Goal: Transaction & Acquisition: Obtain resource

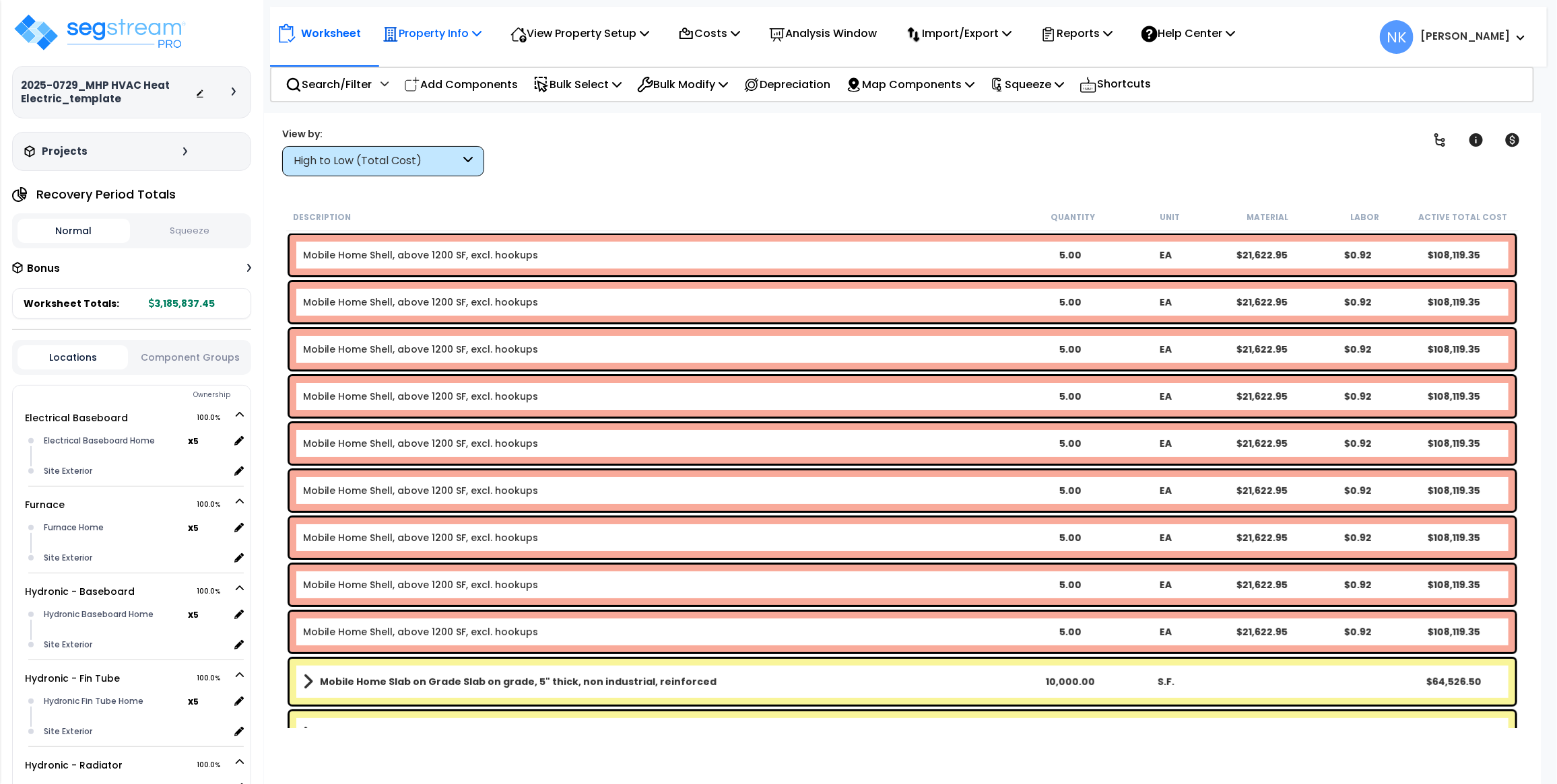
click at [449, 25] on p "Property Info" at bounding box center [432, 33] width 99 height 18
click at [458, 116] on link "Template property" at bounding box center [441, 121] width 133 height 27
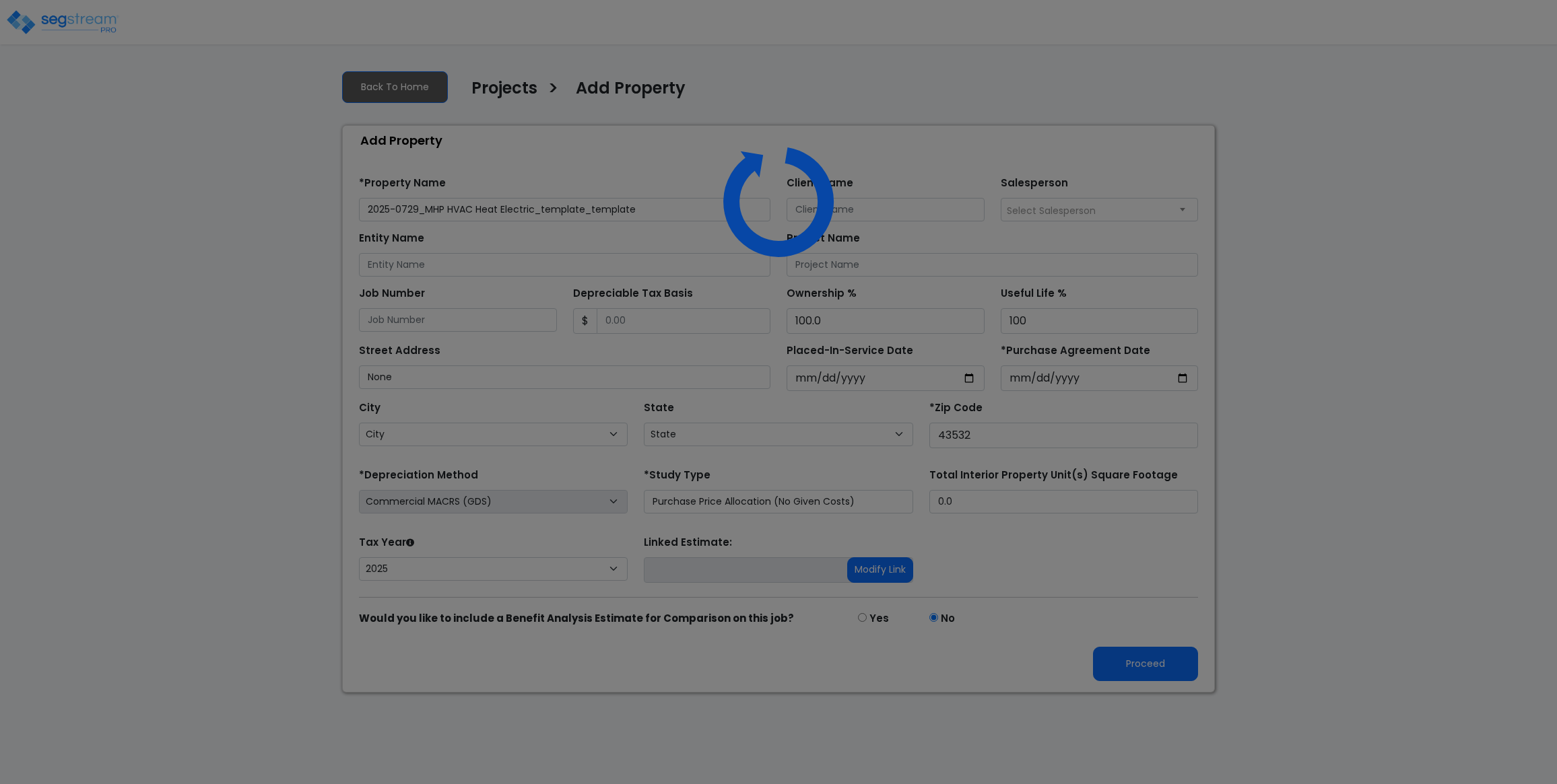
select select "2025"
select select "OH"
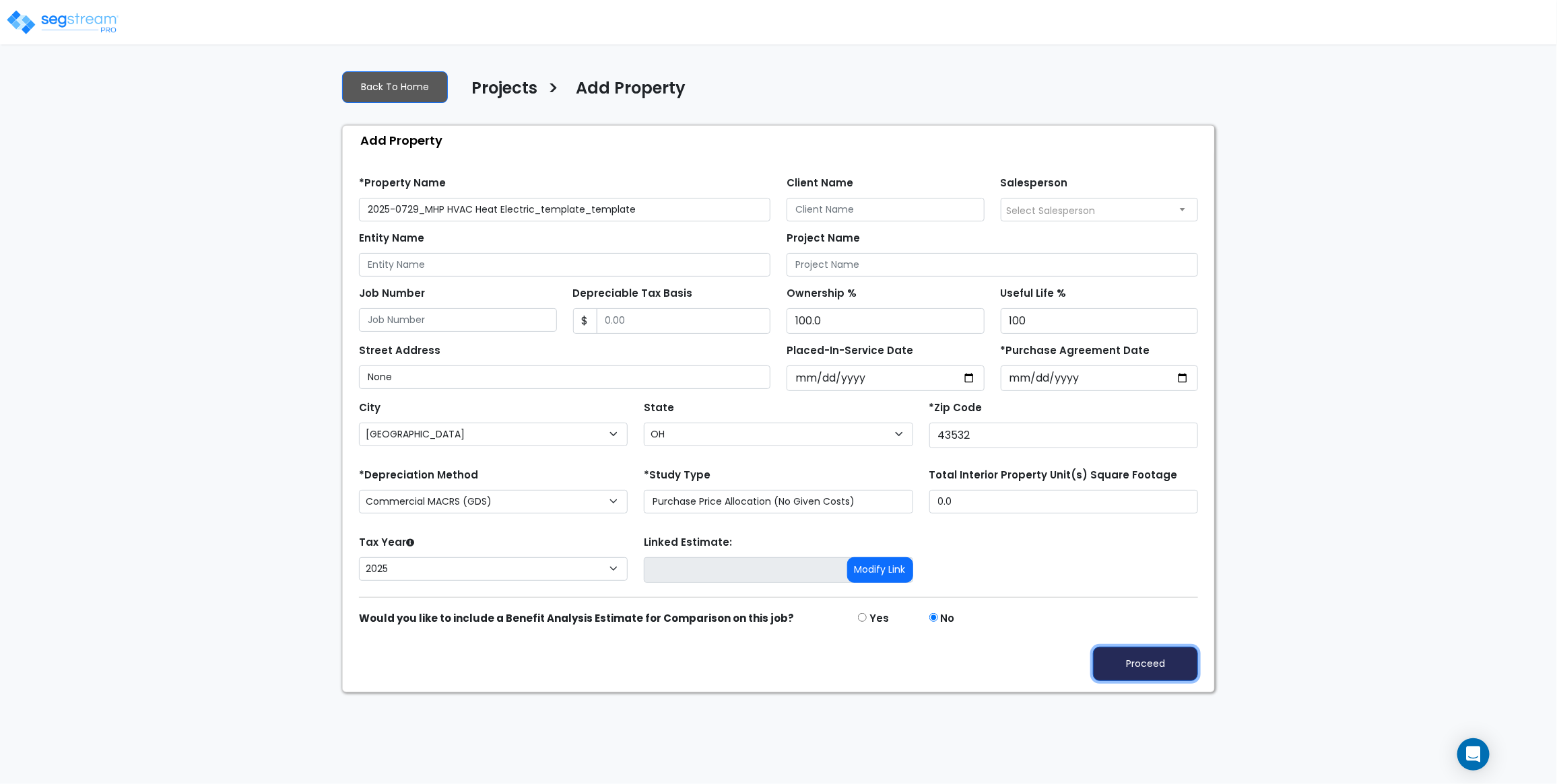
click at [1131, 671] on button "Proceed" at bounding box center [1145, 664] width 105 height 34
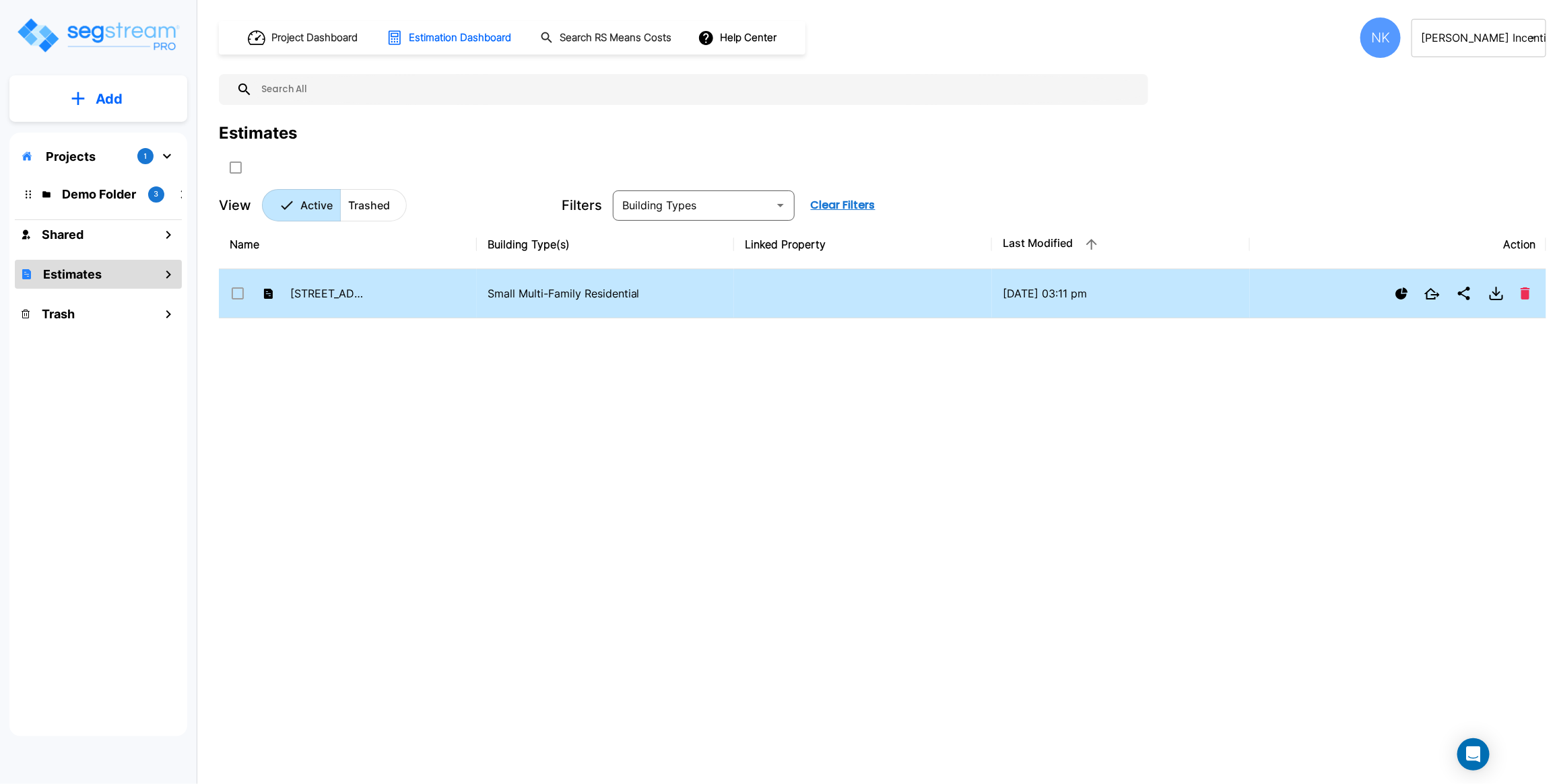
click at [284, 303] on div "[STREET_ADDRESS]" at bounding box center [297, 293] width 135 height 20
checkbox input "false"
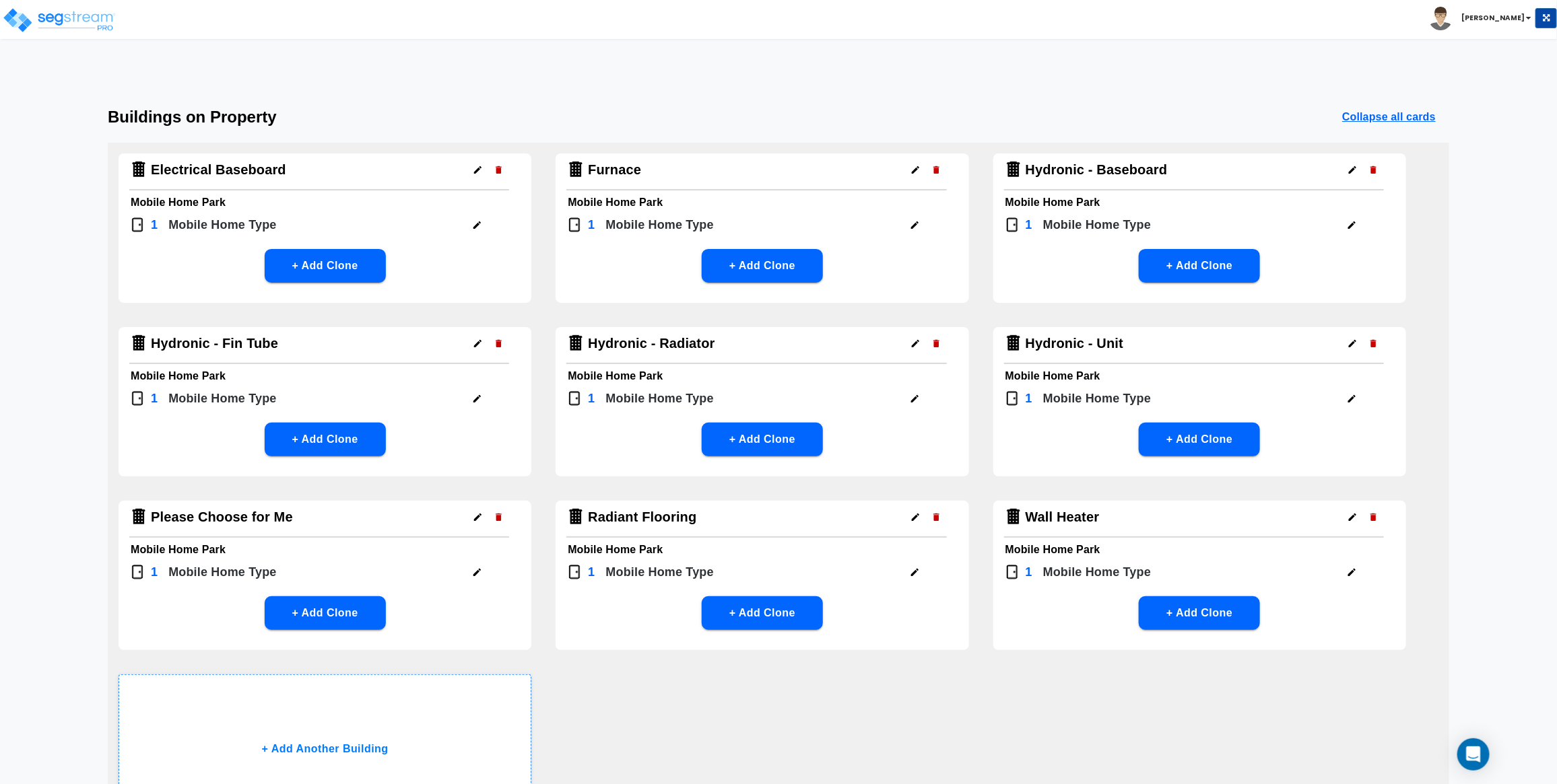
scroll to position [159, 0]
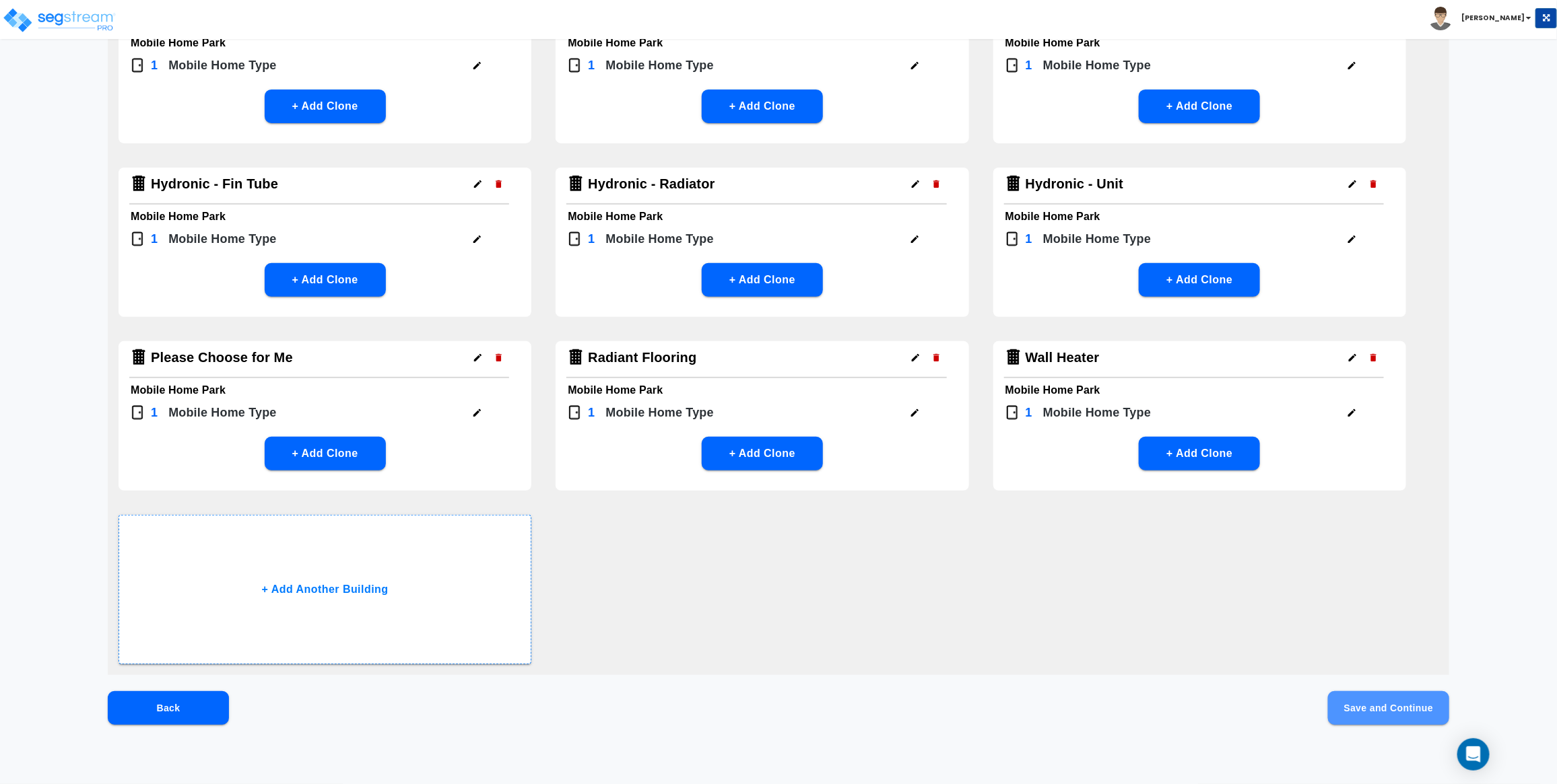
click at [1378, 705] on button "Save and Continue" at bounding box center [1389, 708] width 122 height 33
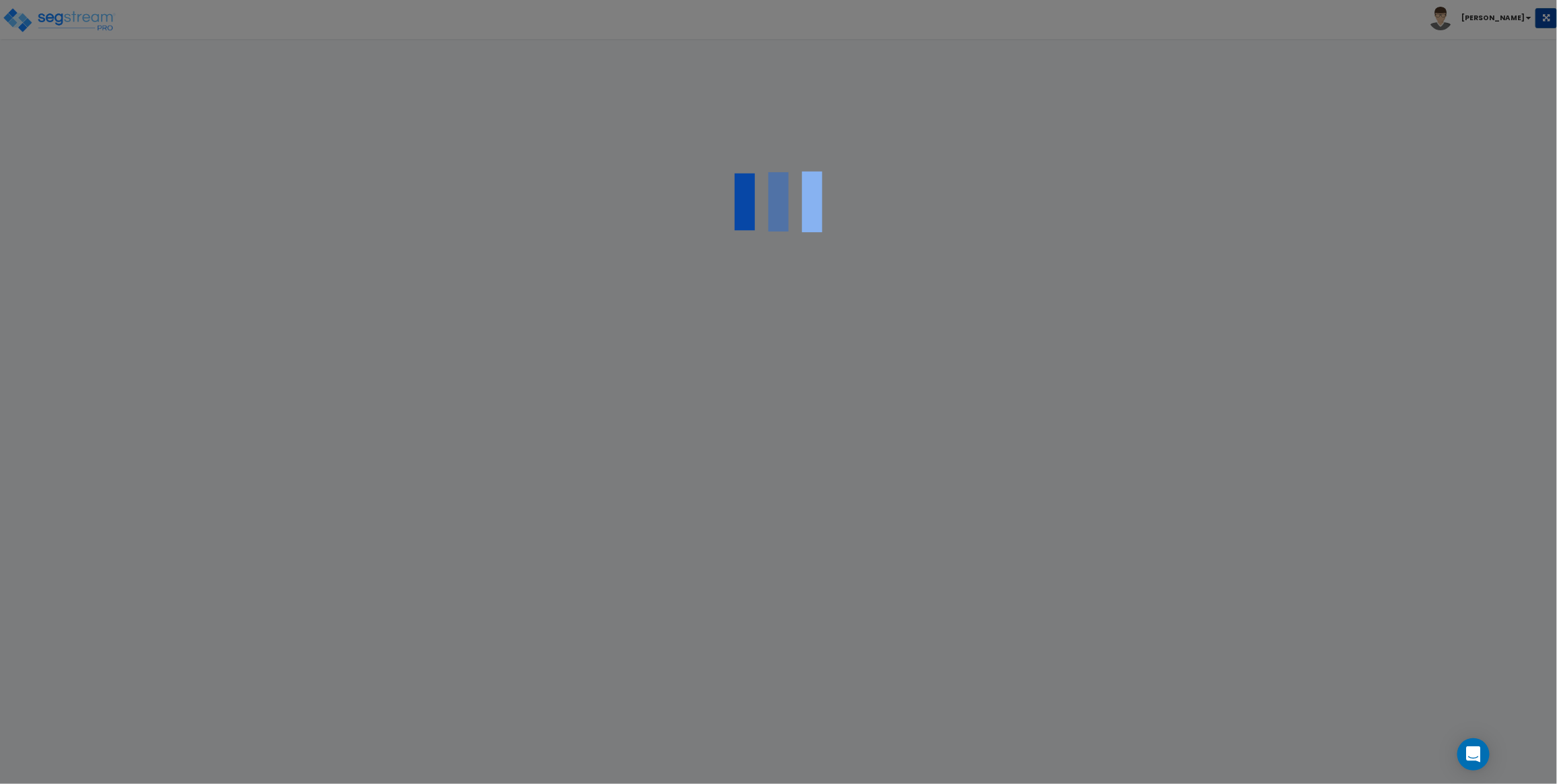
scroll to position [0, 0]
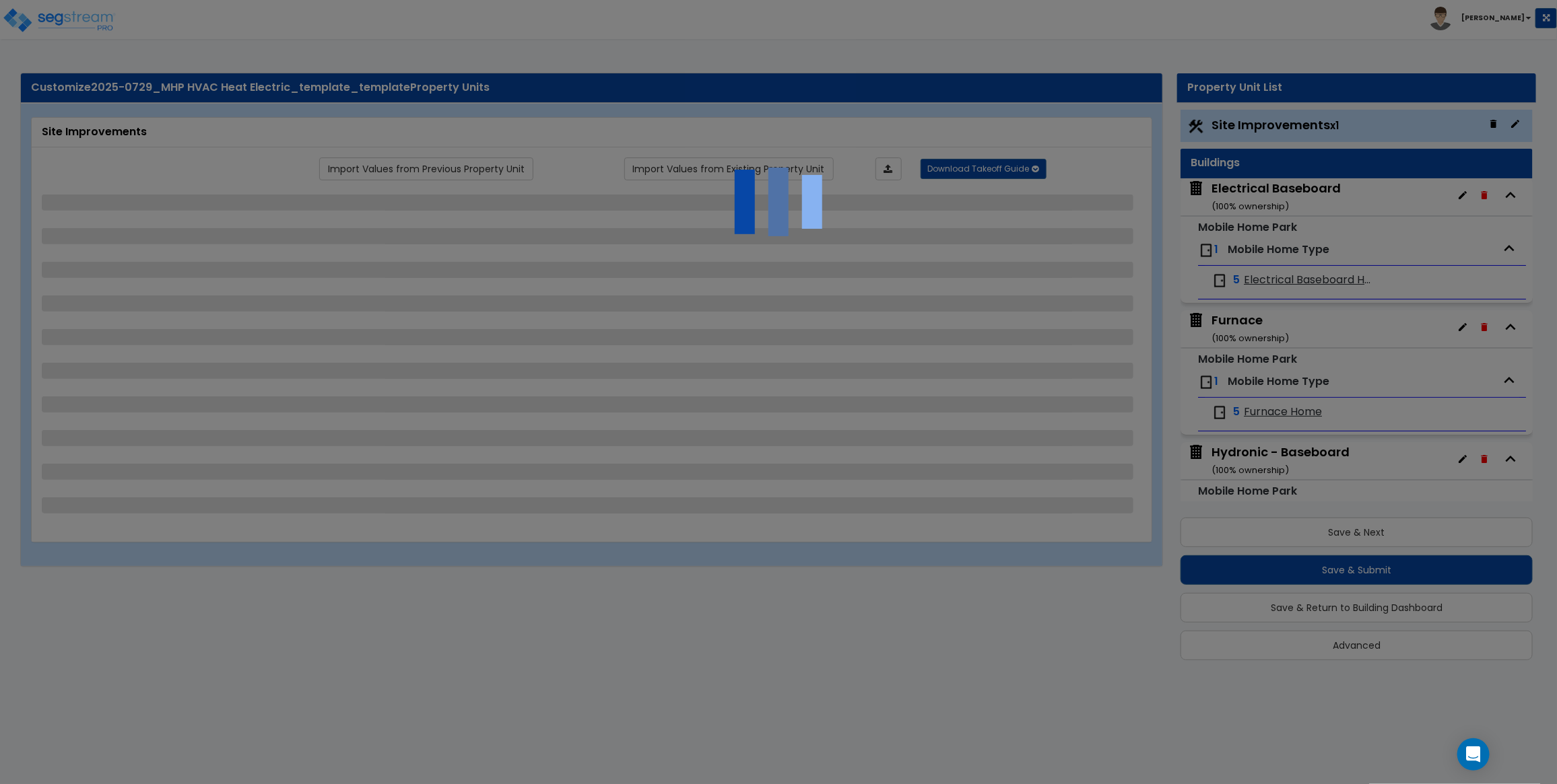
select select "2"
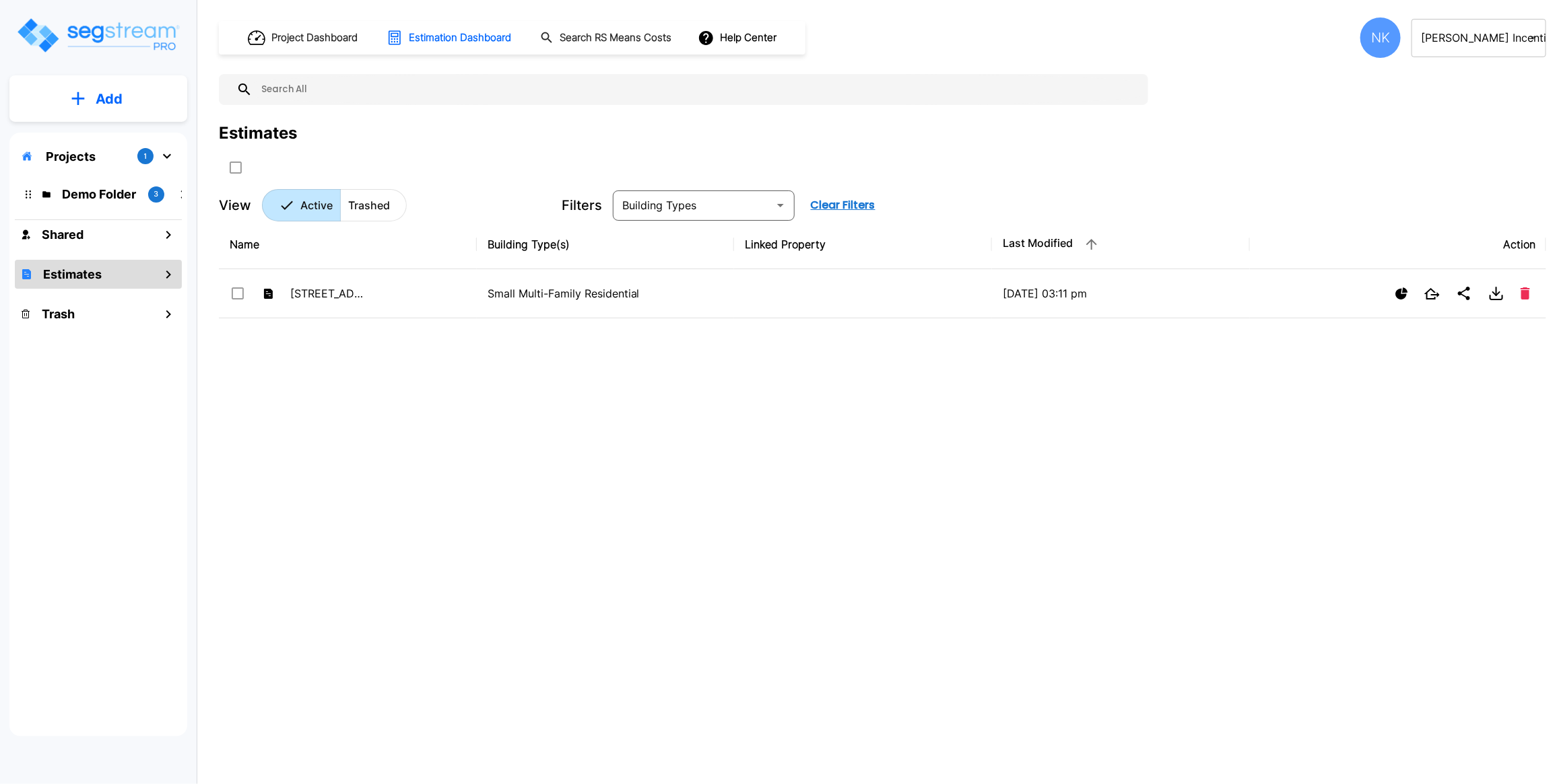
click at [1427, 33] on body "× Your report is being generated. Be patient! × We're working on your Modificat…" at bounding box center [778, 392] width 1557 height 784
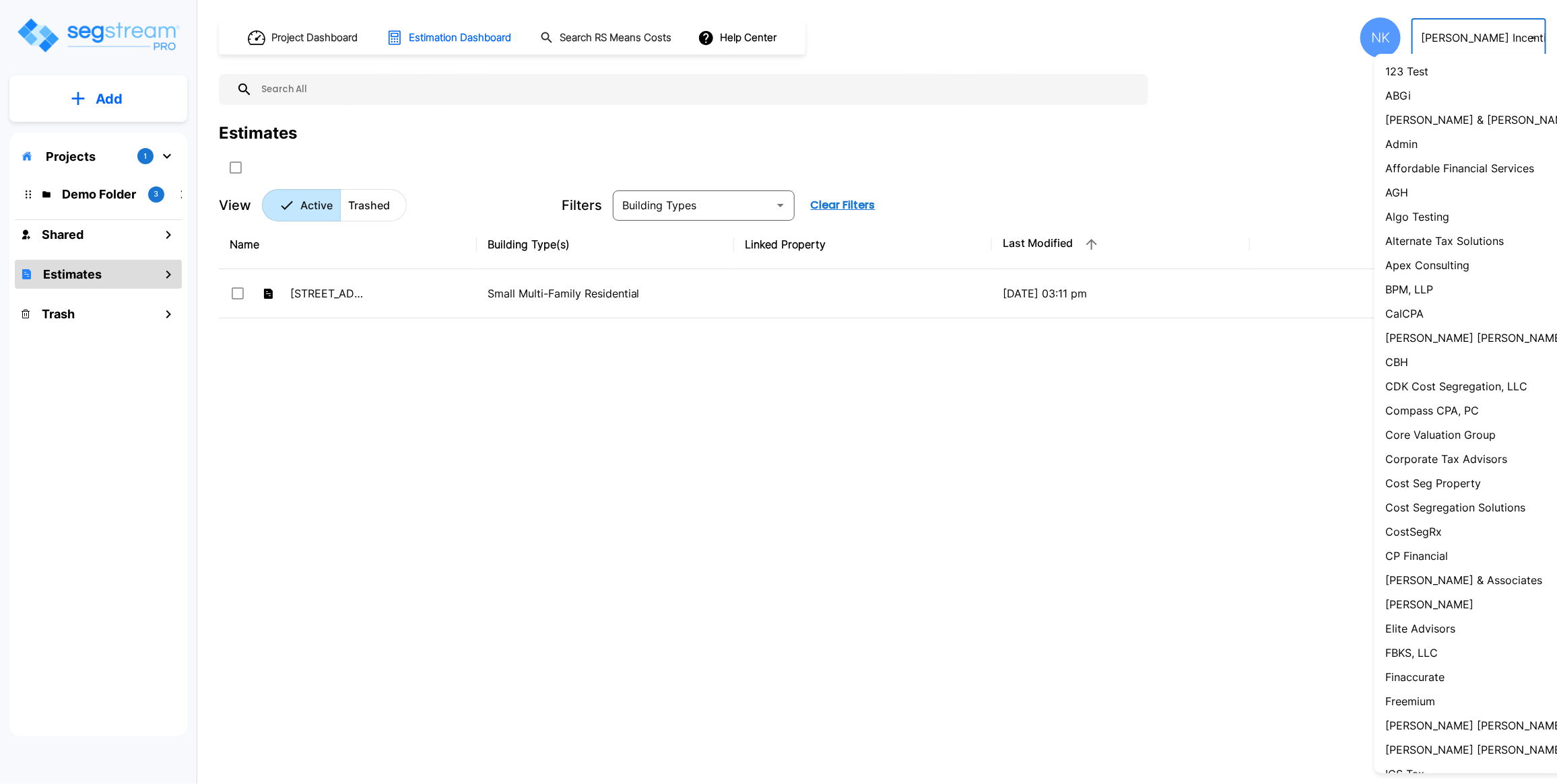
click at [1415, 142] on p "Admin" at bounding box center [1401, 144] width 33 height 16
type input "1"
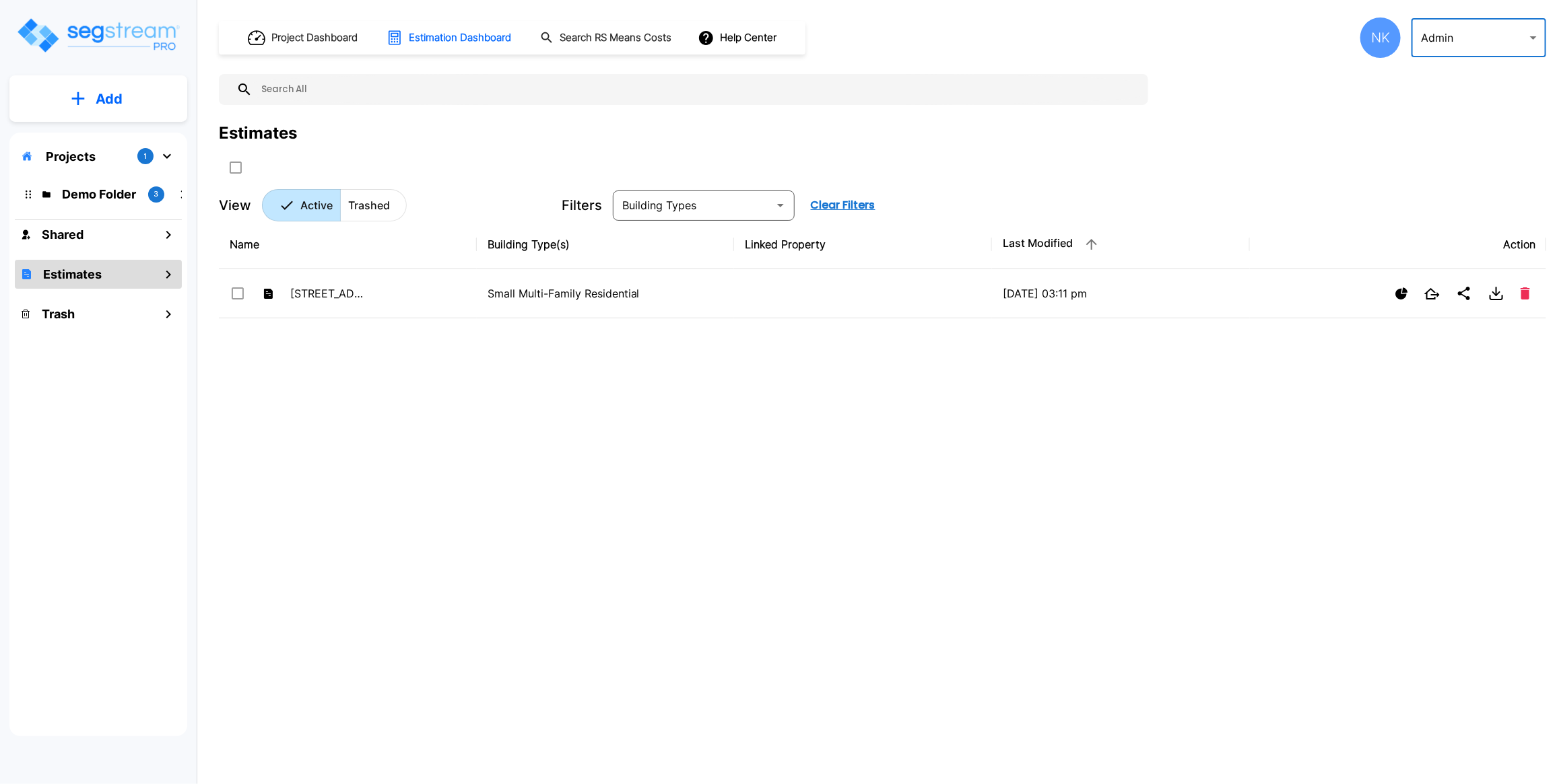
click at [1179, 122] on div "Estimates" at bounding box center [882, 134] width 1327 height 25
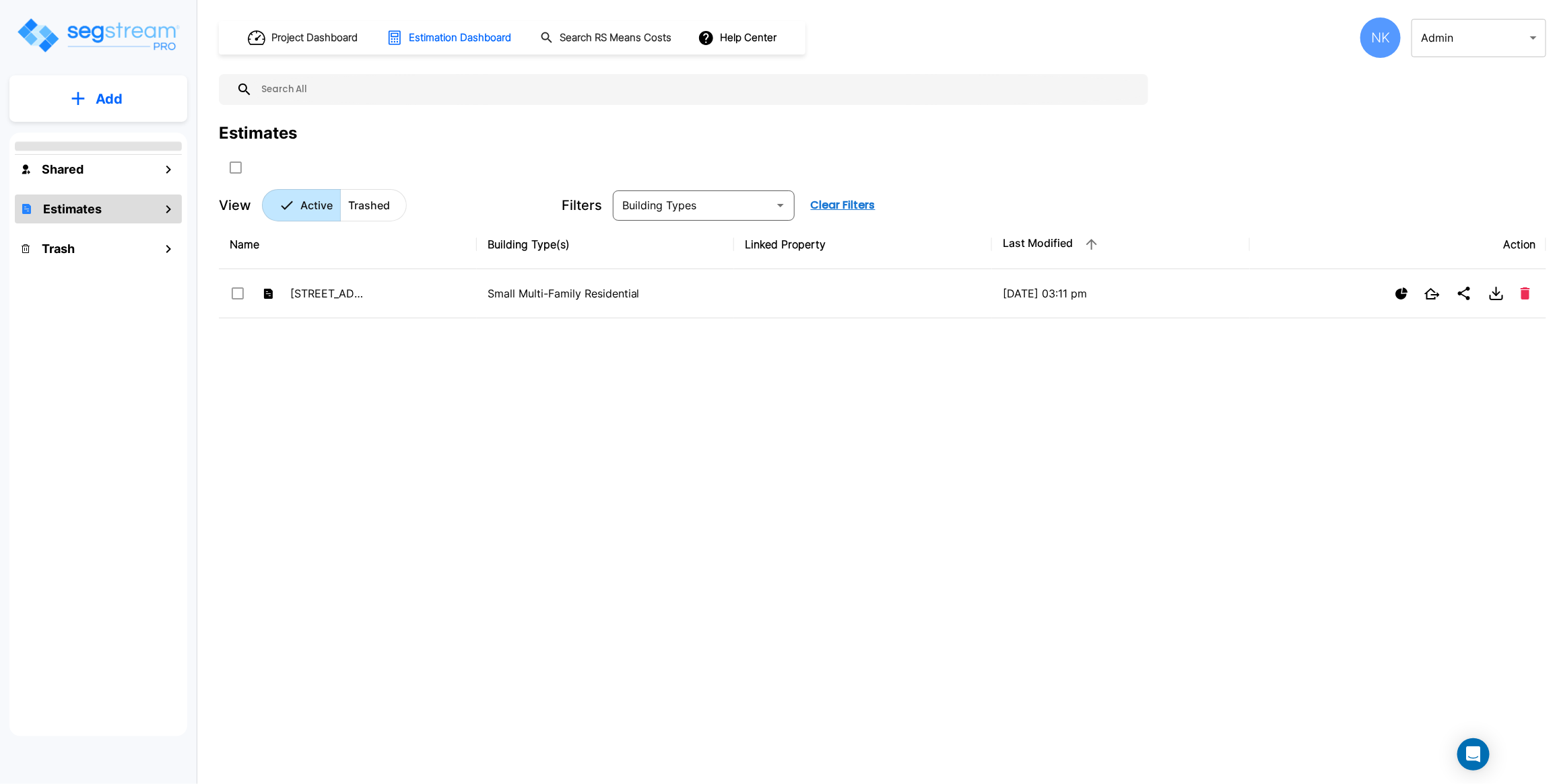
click at [668, 148] on div "Estimates" at bounding box center [882, 150] width 1327 height 57
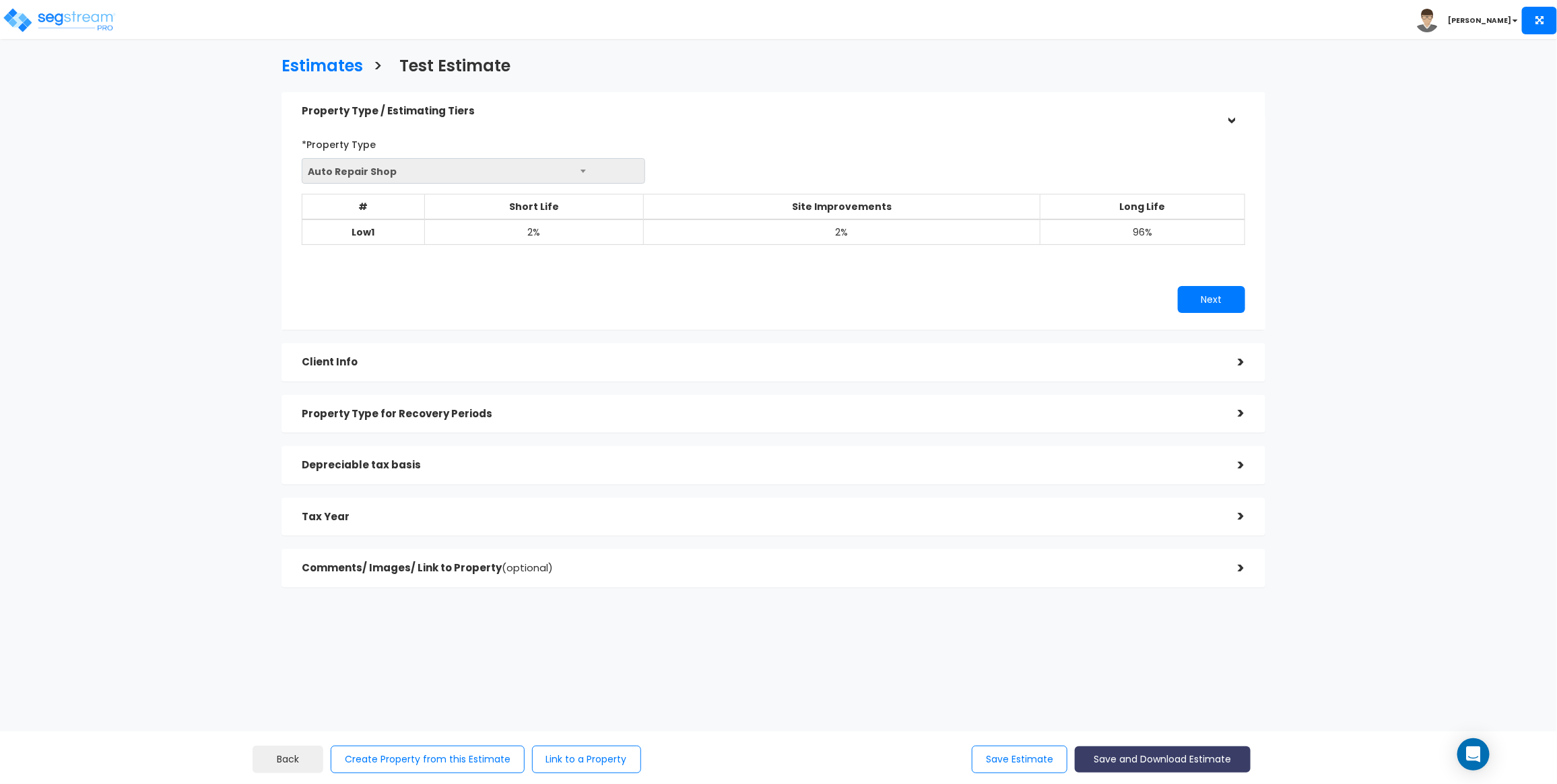
click at [1144, 765] on button "Save and Download Estimate" at bounding box center [1162, 760] width 175 height 26
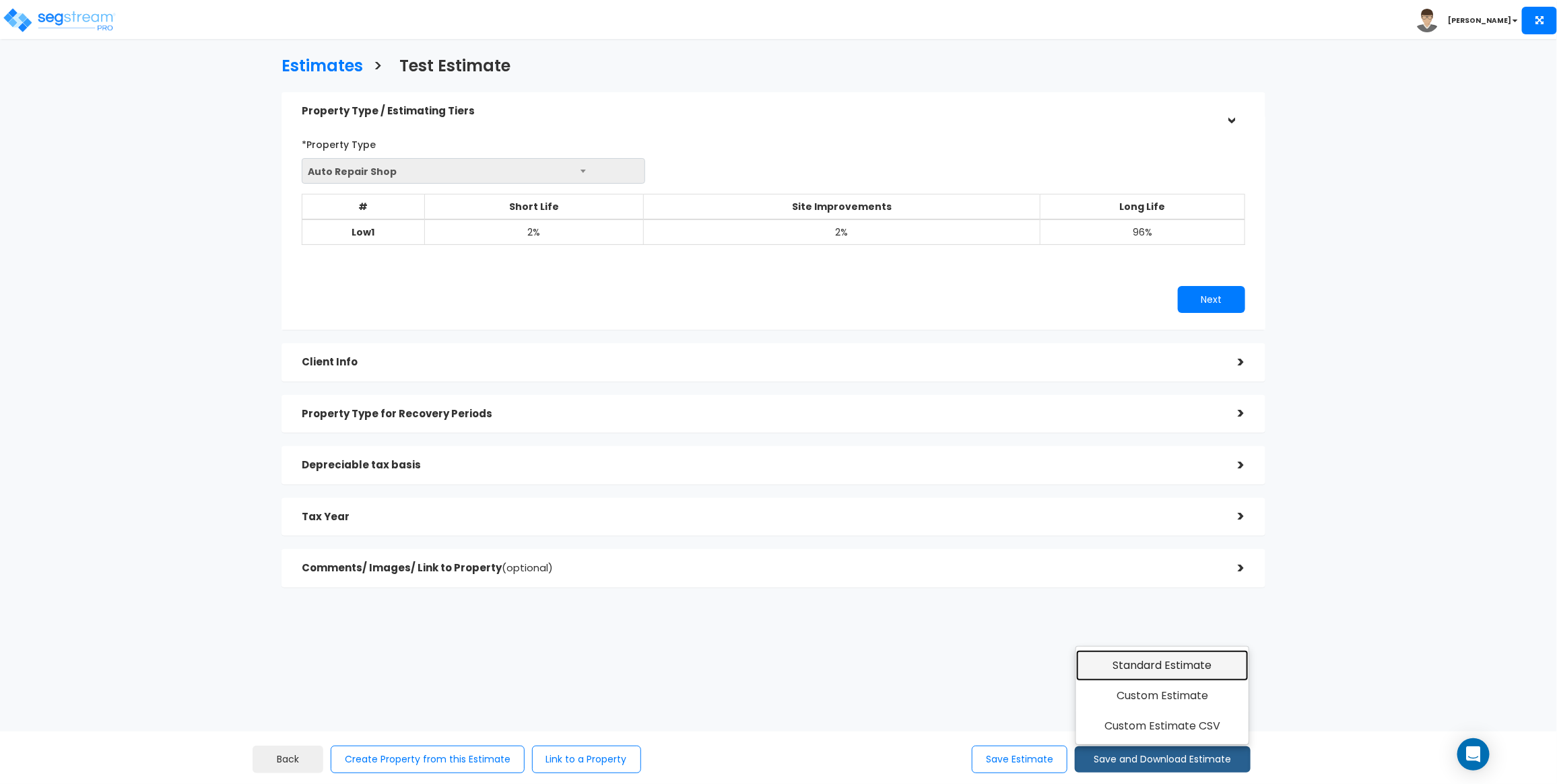
click at [1135, 668] on link "Standard Estimate" at bounding box center [1162, 665] width 173 height 31
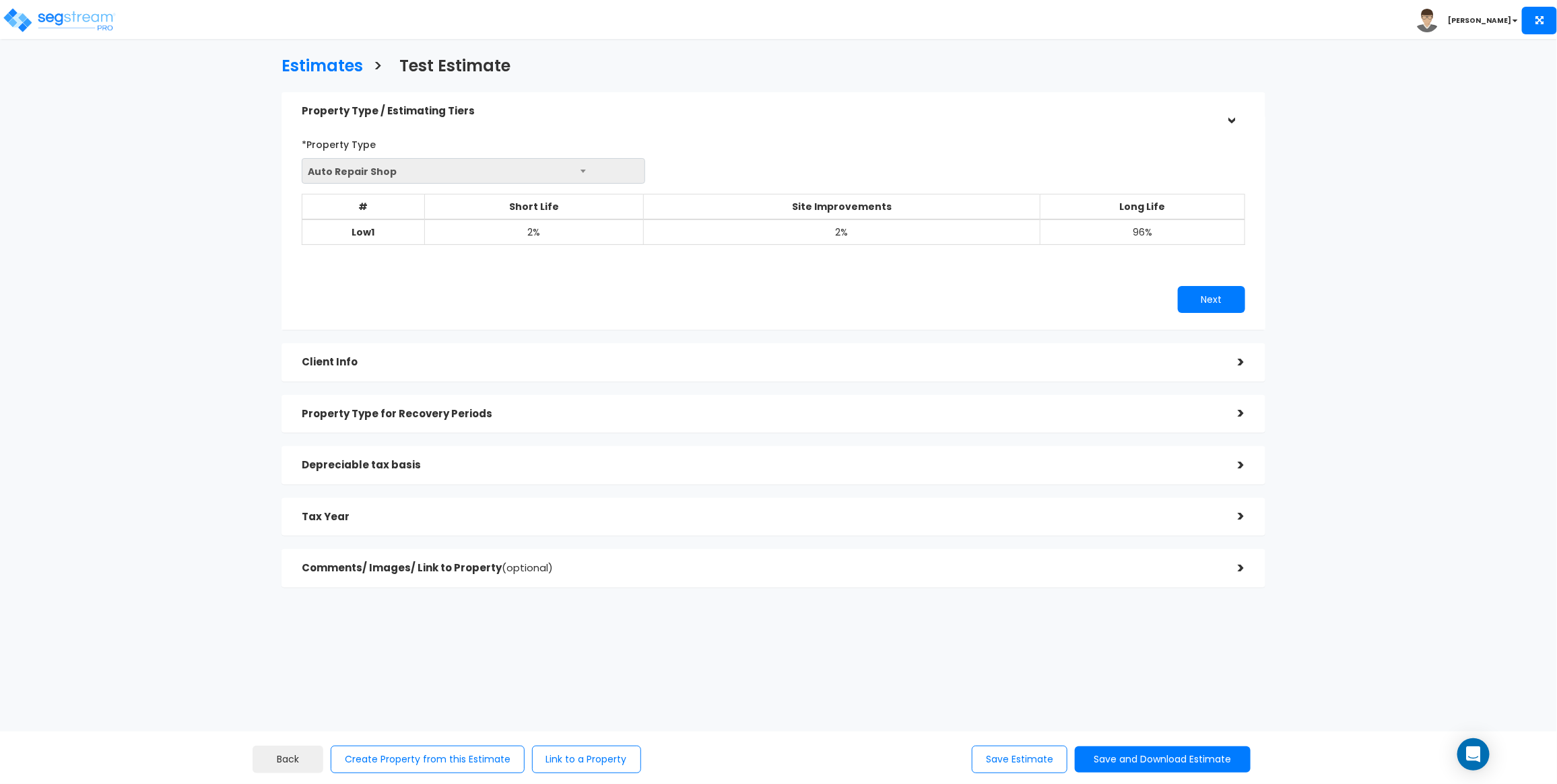
click at [893, 672] on div "Estimates > Test Estimate Property Type / Estimating Tiers > *Property Type Aut…" at bounding box center [774, 326] width 1281 height 840
click at [1197, 749] on button "Save and Download Estimate" at bounding box center [1162, 760] width 175 height 26
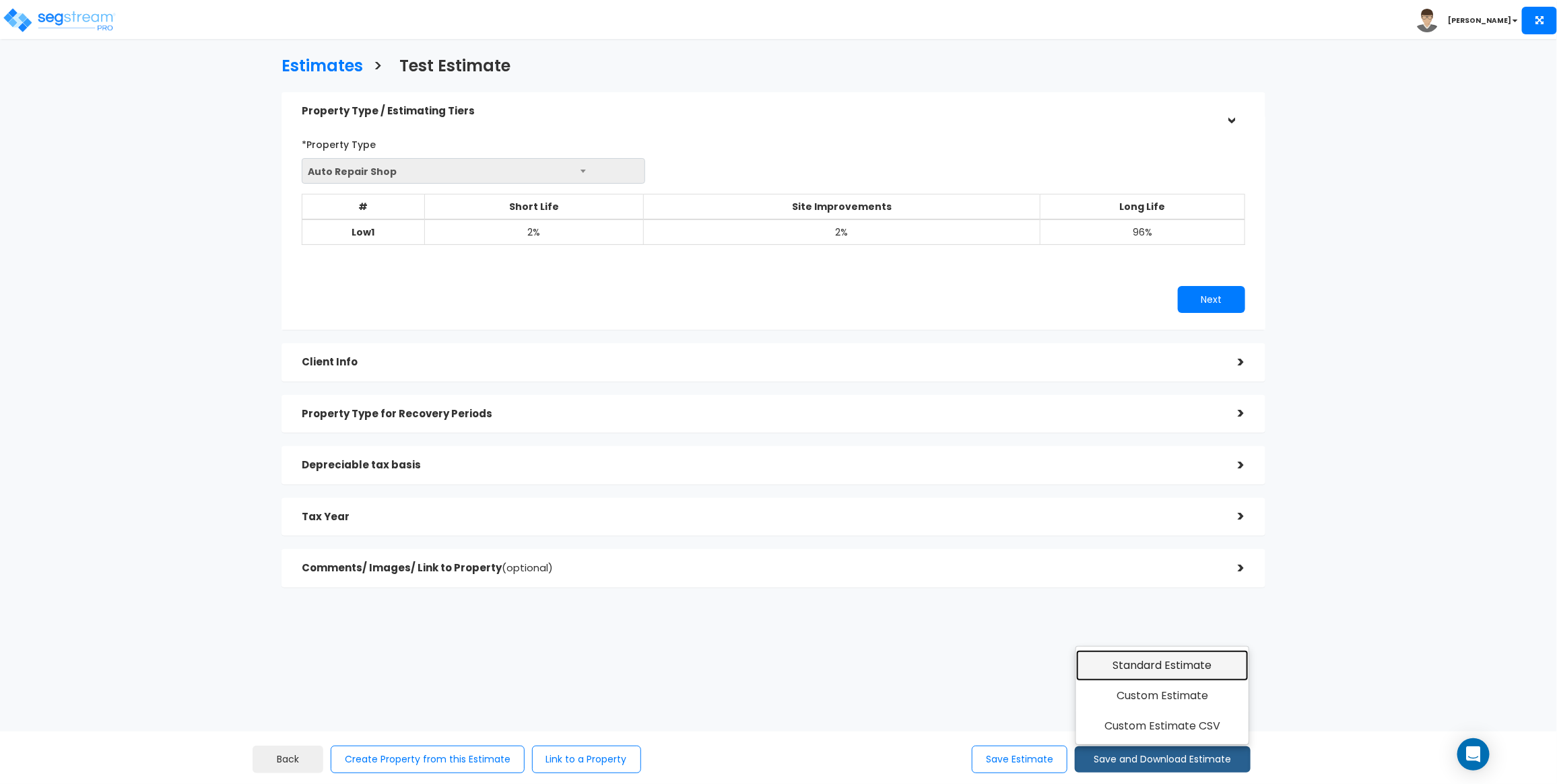
click at [1173, 674] on link "Standard Estimate" at bounding box center [1162, 665] width 173 height 31
